Goal: Information Seeking & Learning: Check status

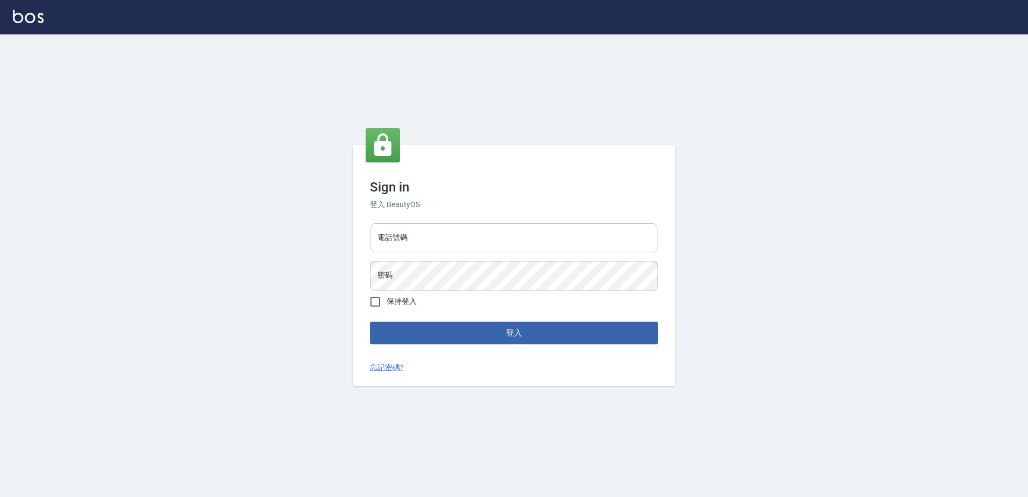
drag, startPoint x: 441, startPoint y: 232, endPoint x: 437, endPoint y: 248, distance: 16.4
click at [441, 232] on input "電話號碼" at bounding box center [514, 237] width 288 height 29
type input "0426865599"
click at [370, 321] on button "登入" at bounding box center [514, 332] width 288 height 23
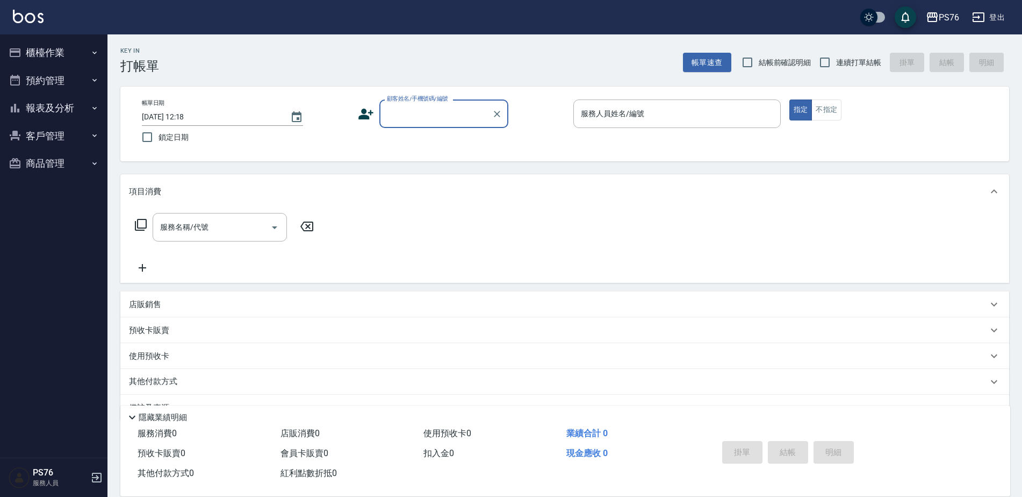
click at [63, 112] on button "報表及分析" at bounding box center [53, 108] width 99 height 28
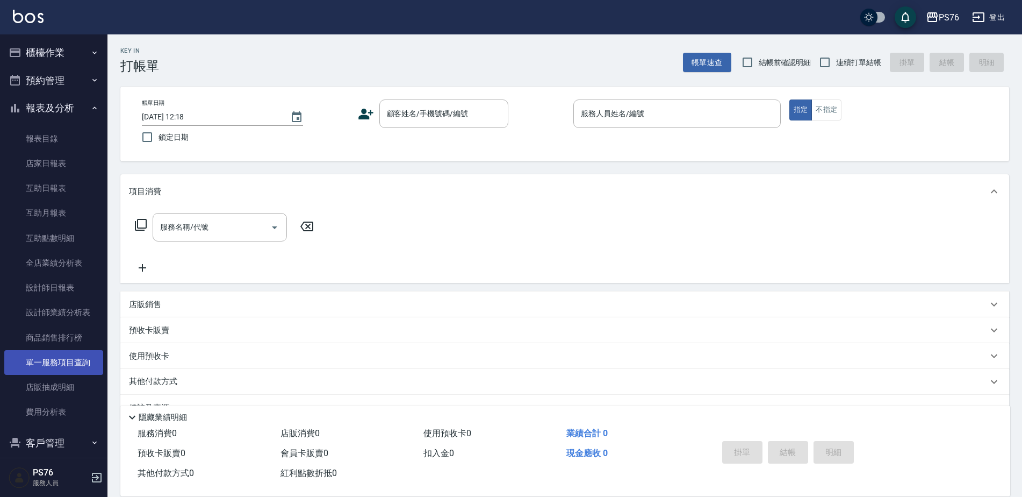
click at [75, 360] on link "單一服務項目查詢" at bounding box center [53, 362] width 99 height 25
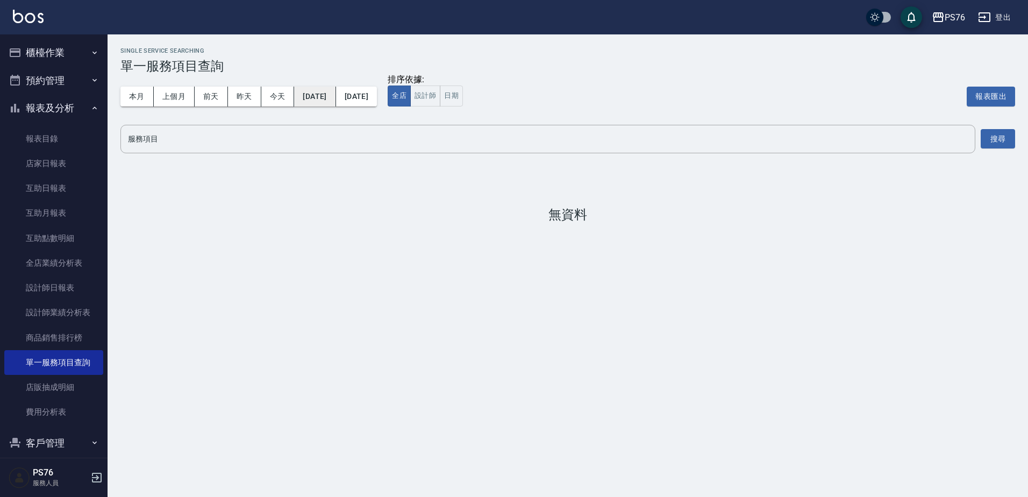
click at [313, 95] on button "[DATE]" at bounding box center [314, 97] width 41 height 20
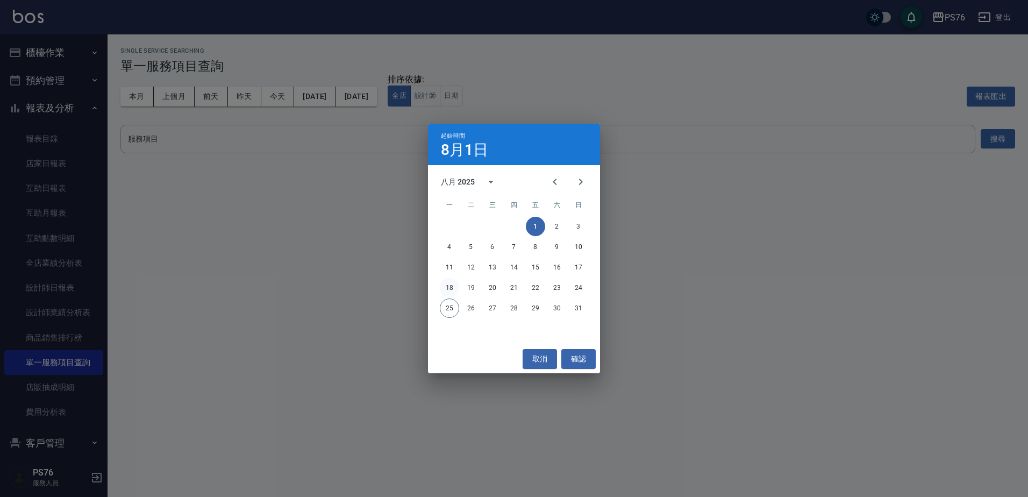
click at [453, 286] on button "18" at bounding box center [449, 287] width 19 height 19
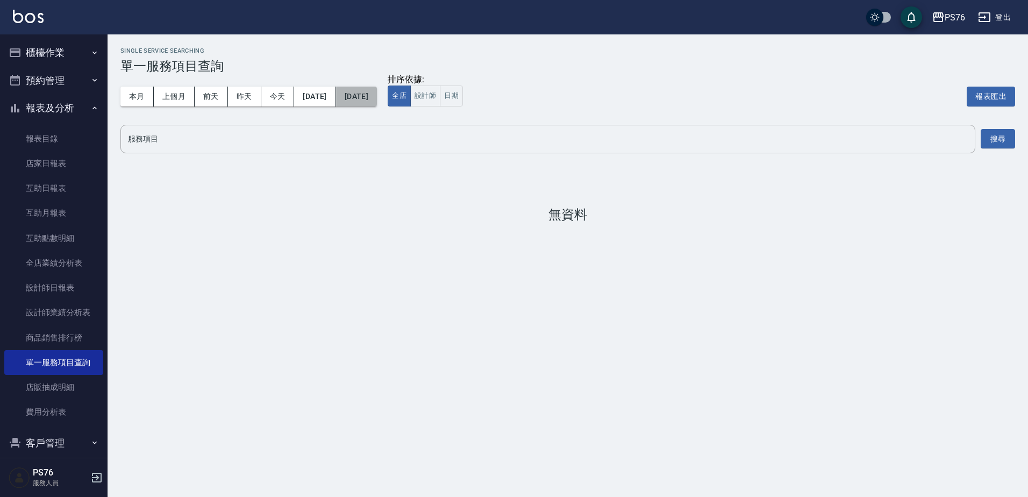
click at [377, 98] on button "[DATE]" at bounding box center [356, 97] width 41 height 20
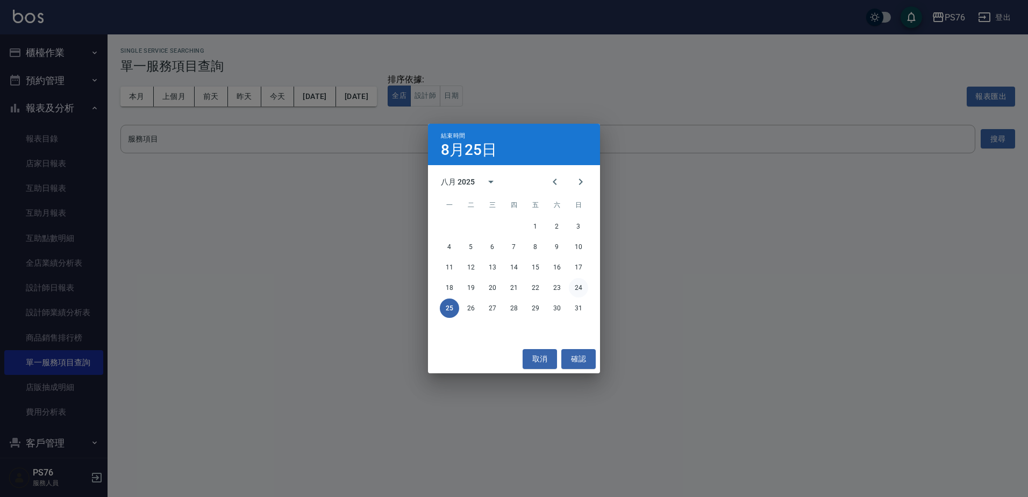
click at [577, 285] on button "24" at bounding box center [578, 287] width 19 height 19
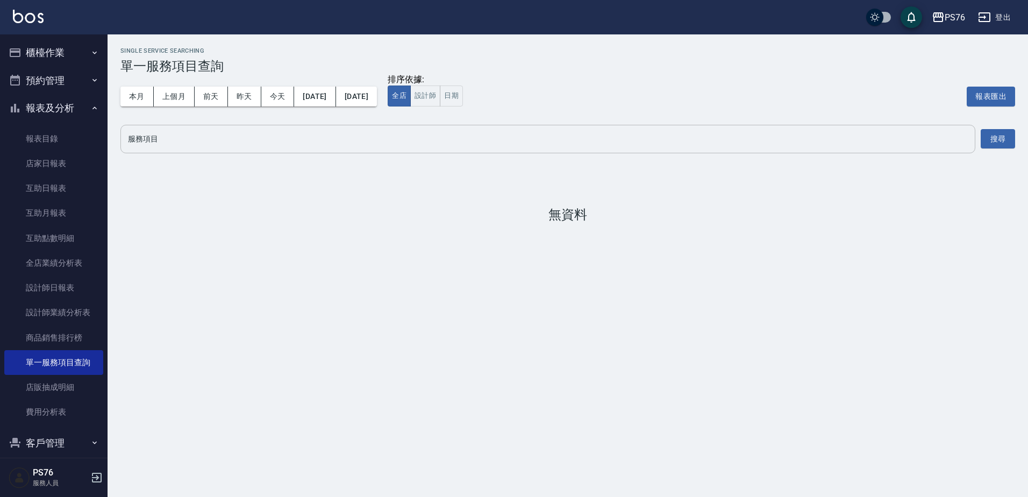
click at [296, 141] on input "服務項目" at bounding box center [547, 139] width 845 height 19
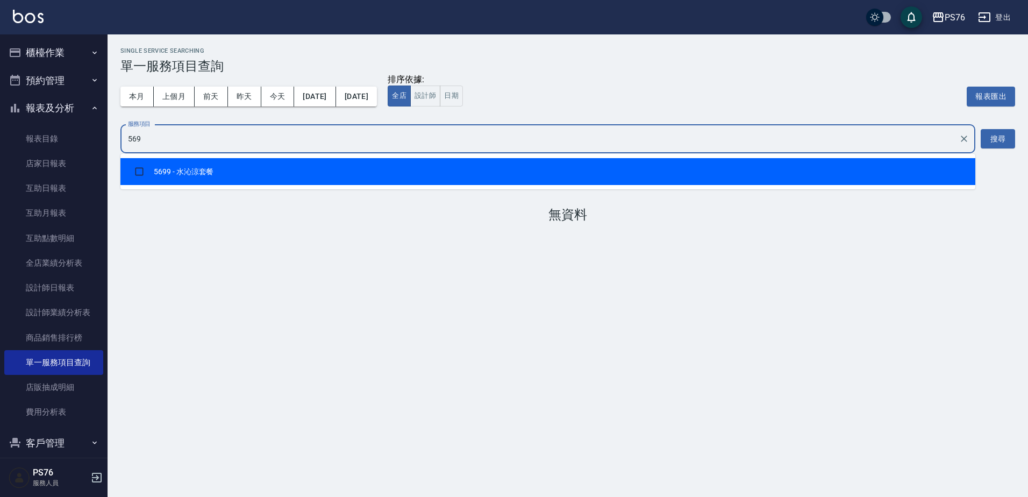
type input "5699"
click at [145, 165] on input "checkbox" at bounding box center [139, 171] width 20 height 20
checkbox input "true"
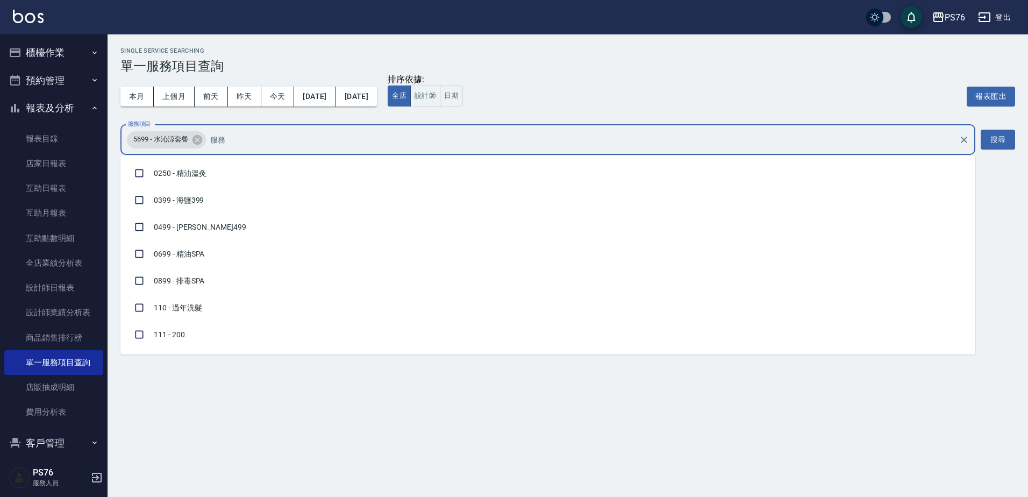
scroll to position [907, 0]
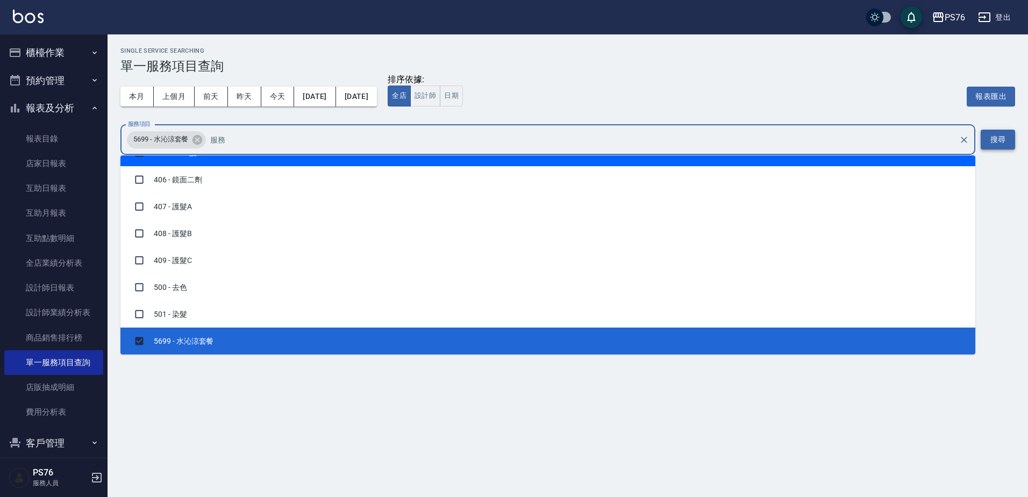
click at [1004, 139] on button "搜尋" at bounding box center [997, 140] width 34 height 20
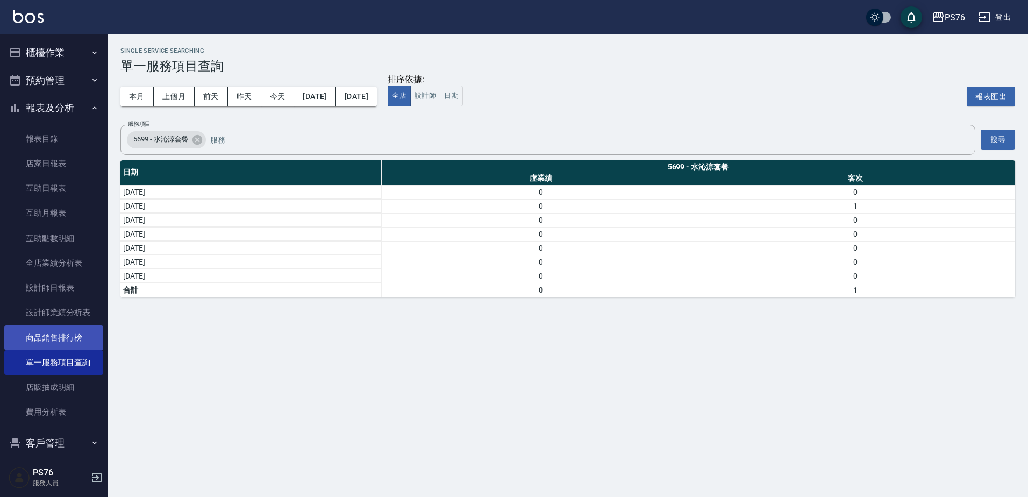
click at [65, 333] on link "商品銷售排行榜" at bounding box center [53, 337] width 99 height 25
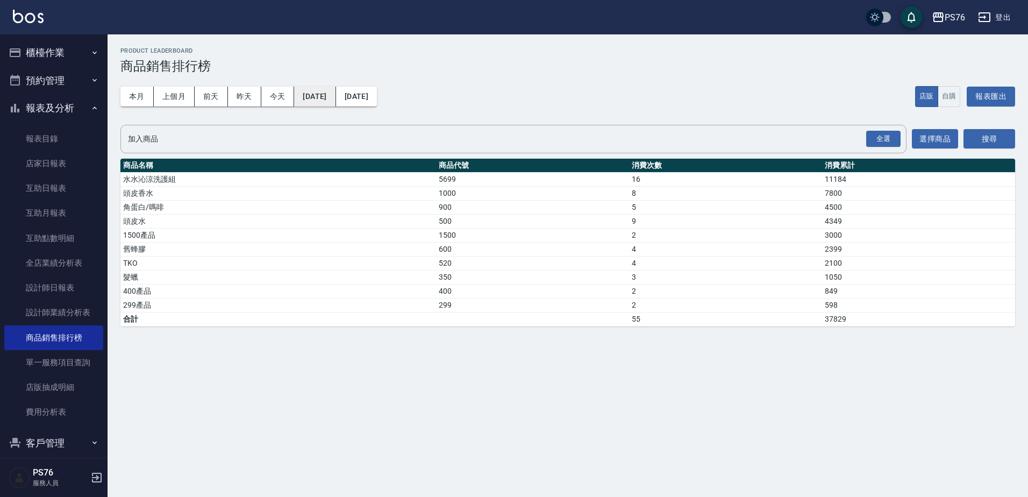
click at [324, 91] on button "[DATE]" at bounding box center [314, 97] width 41 height 20
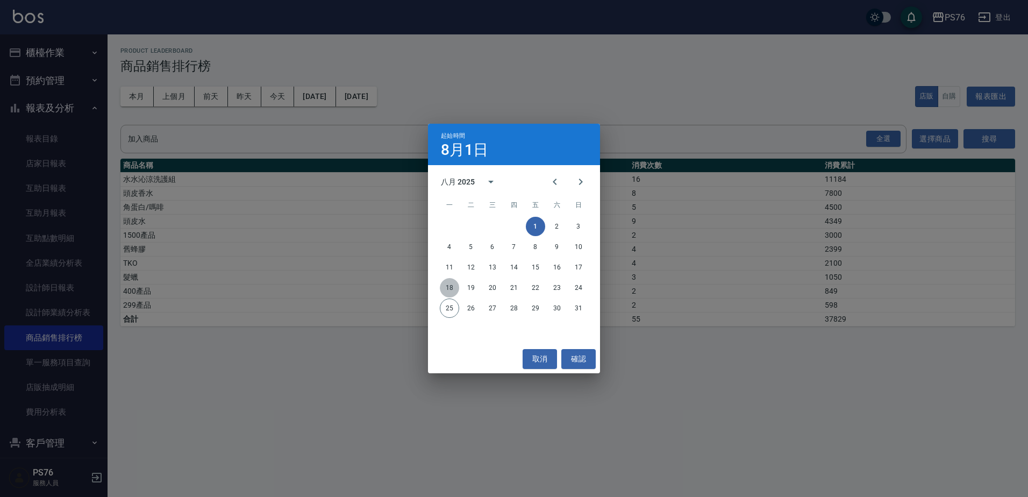
click at [448, 287] on button "18" at bounding box center [449, 287] width 19 height 19
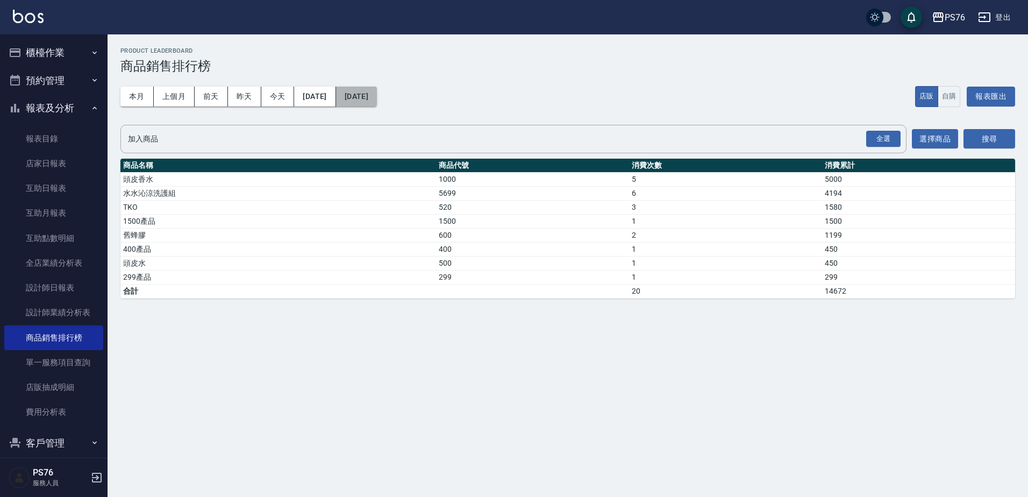
click at [377, 97] on button "[DATE]" at bounding box center [356, 97] width 41 height 20
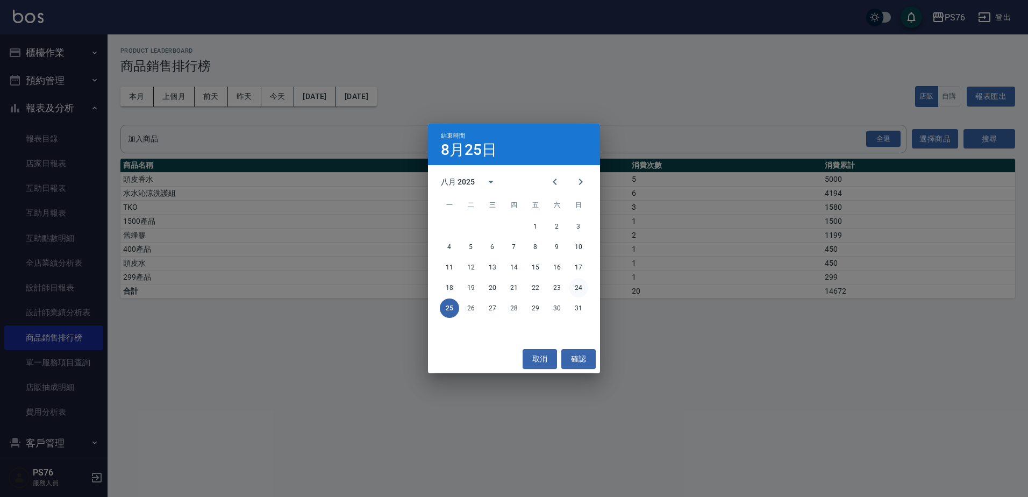
click at [581, 287] on button "24" at bounding box center [578, 287] width 19 height 19
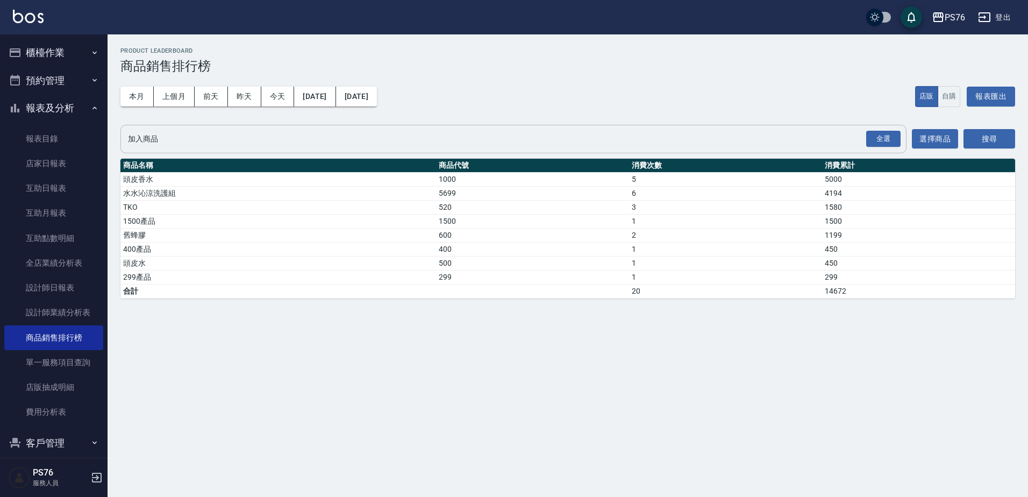
click at [365, 139] on input "加入商品" at bounding box center [505, 139] width 760 height 19
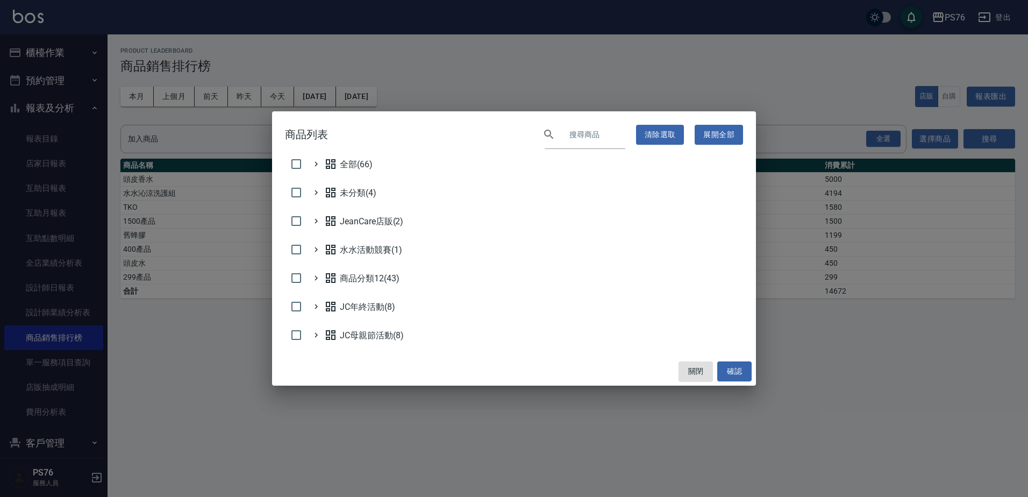
click at [224, 139] on div "商品列表 ​ 清除選取 展開全部 全部(66) 未分類(4) JeanCare店販(2) 水水活動競賽(1) 商品分類12(43) JC年終活動(8) JC母…" at bounding box center [514, 248] width 1028 height 497
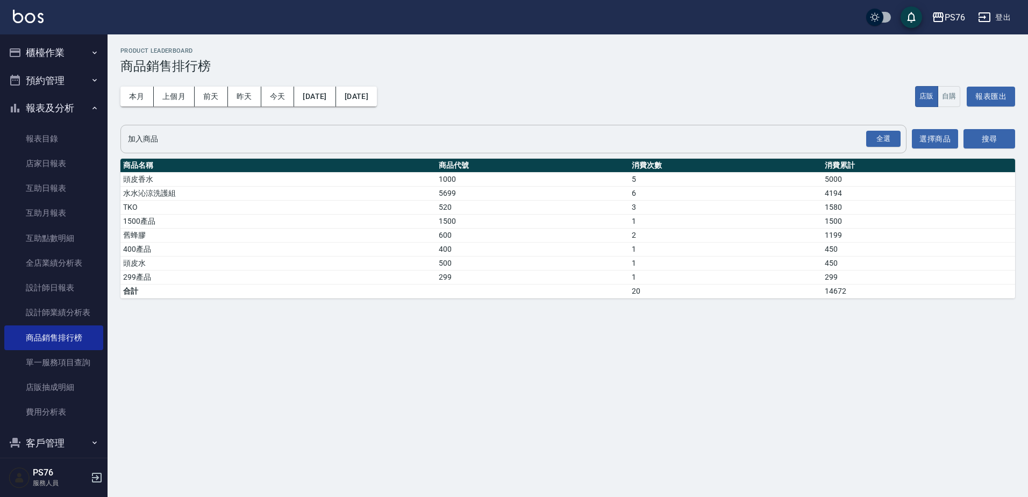
click at [211, 136] on input "加入商品" at bounding box center [505, 139] width 760 height 19
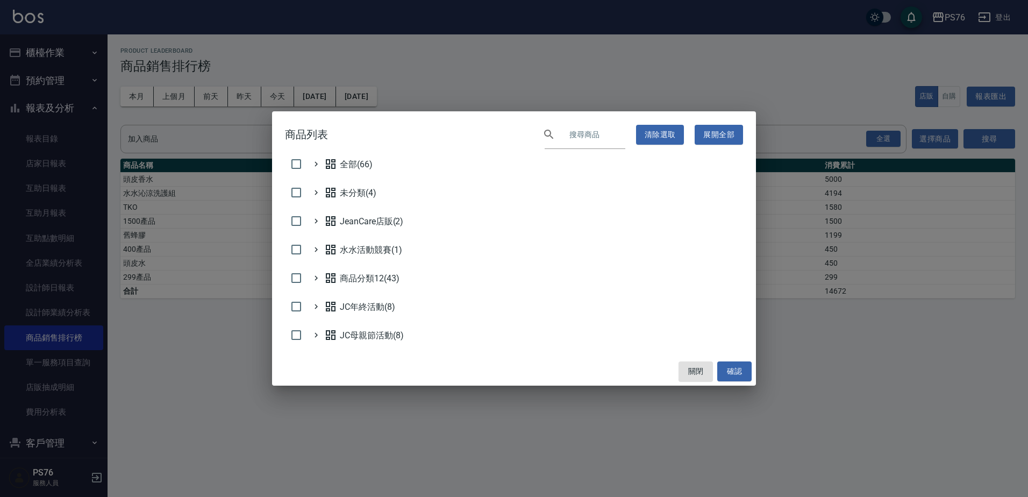
click at [575, 141] on input "text" at bounding box center [593, 134] width 63 height 29
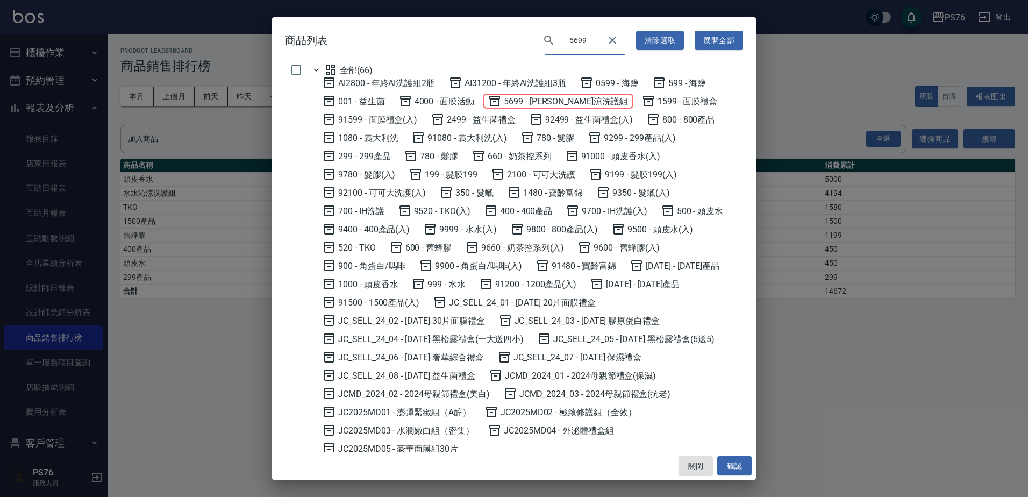
type input "5699"
click at [564, 94] on div "AI2800 - 年終AI洗護組2瓶 AI31200 - 年終AI洗護組3瓶 0599 - 海鹽 599 - 海鹽 001 - 益生菌 4000 - 面膜活動…" at bounding box center [530, 265] width 425 height 378
click at [562, 101] on span "5699 - [PERSON_NAME]涼洗護組" at bounding box center [558, 101] width 140 height 13
click at [570, 96] on span "5699 - [PERSON_NAME]涼洗護組" at bounding box center [558, 101] width 140 height 13
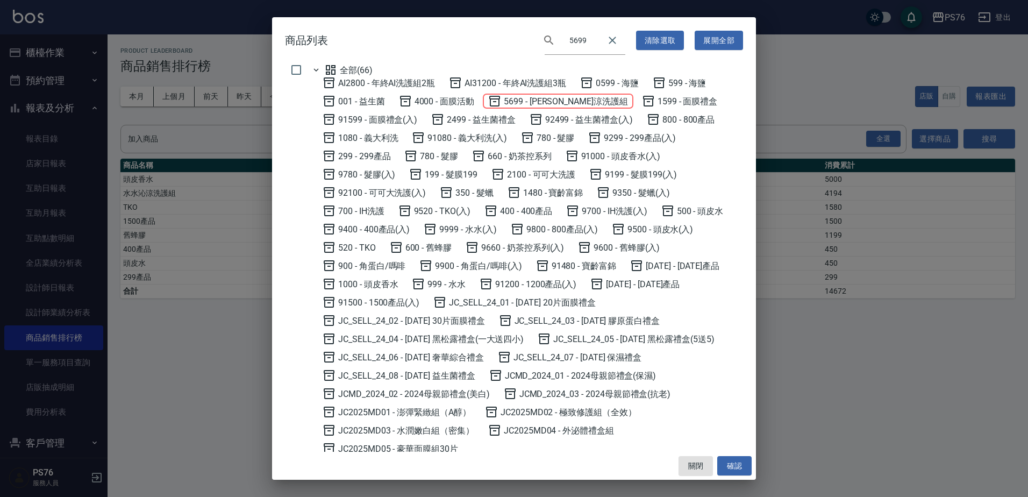
checkbox input "true"
click at [736, 460] on button "確認" at bounding box center [734, 466] width 34 height 20
checkbox input "false"
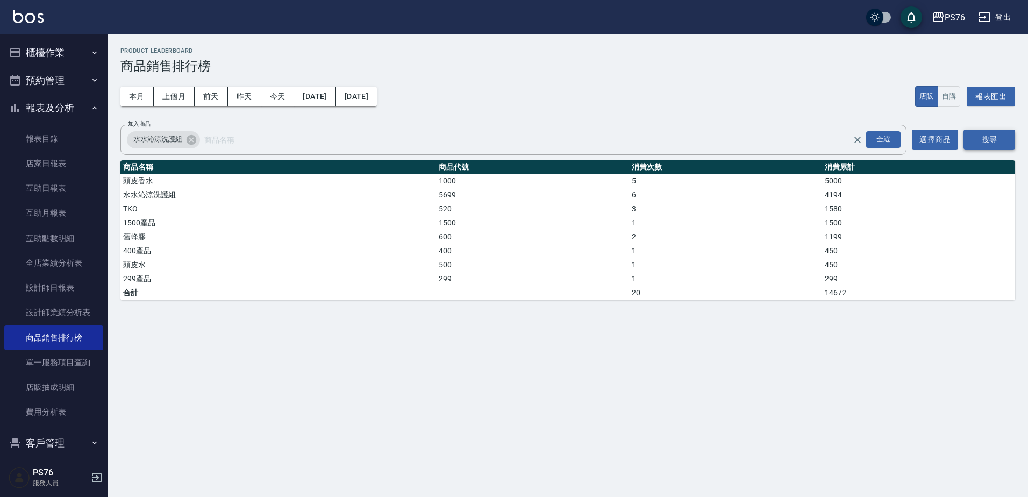
click at [1004, 139] on button "搜尋" at bounding box center [989, 140] width 52 height 20
